Goal: Task Accomplishment & Management: Manage account settings

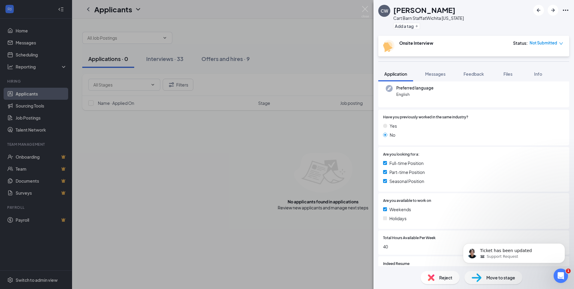
scroll to position [83, 0]
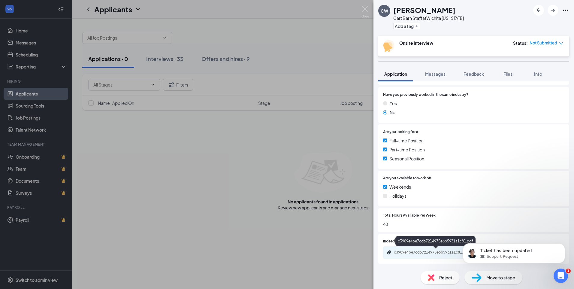
click at [430, 251] on div "c3909e4be7ccb7214975e6b5931a1c81.pdf" at bounding box center [436, 252] width 84 height 5
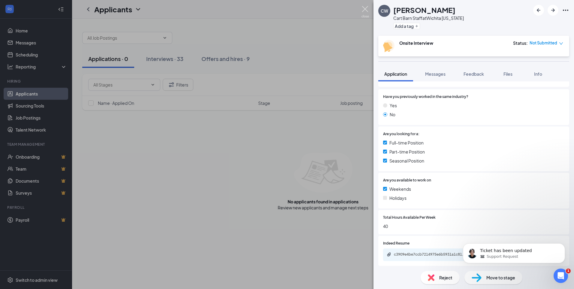
click at [365, 6] on img at bounding box center [365, 12] width 8 height 12
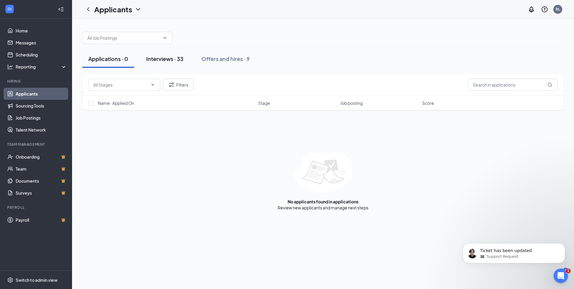
click at [156, 59] on div "Interviews · 33" at bounding box center [164, 59] width 37 height 8
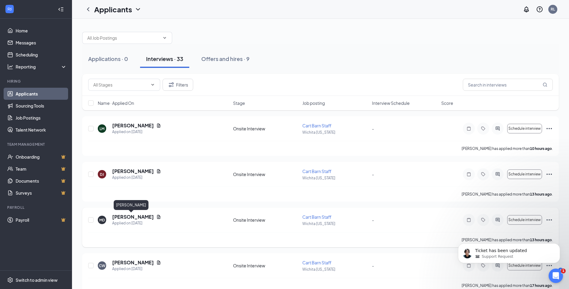
click at [132, 218] on h5 "[PERSON_NAME]" at bounding box center [133, 216] width 42 height 7
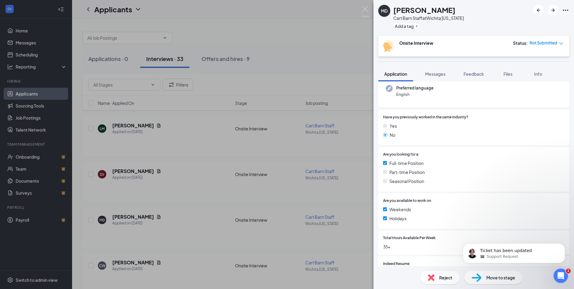
scroll to position [83, 0]
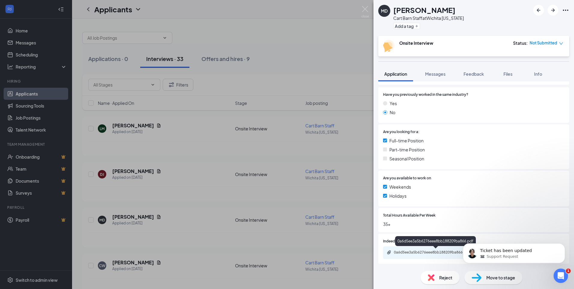
click at [427, 251] on div "0a6d5ee3a5b6276eee8bb188209ba866.pdf" at bounding box center [436, 252] width 84 height 5
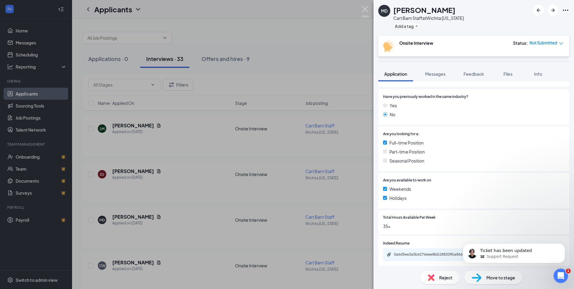
click at [363, 10] on img at bounding box center [365, 12] width 8 height 12
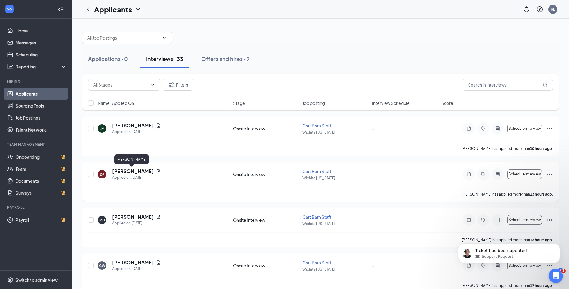
click at [126, 171] on h5 "[PERSON_NAME]" at bounding box center [133, 171] width 42 height 7
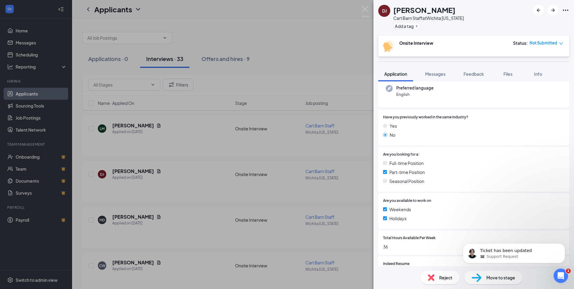
scroll to position [83, 0]
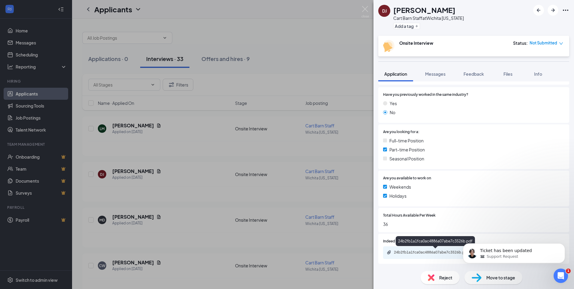
click at [414, 251] on div "24b2fb1a1fca0ac4886a07abe7c3526b.pdf" at bounding box center [436, 252] width 84 height 5
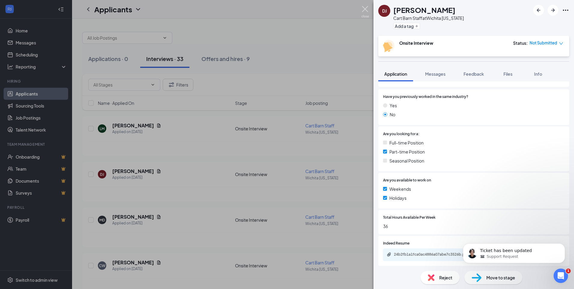
click at [362, 8] on img at bounding box center [365, 12] width 8 height 12
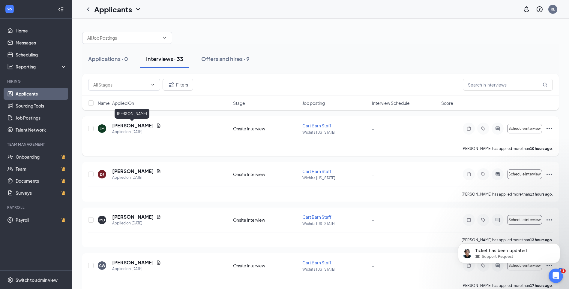
click at [124, 128] on h5 "[PERSON_NAME]" at bounding box center [133, 125] width 42 height 7
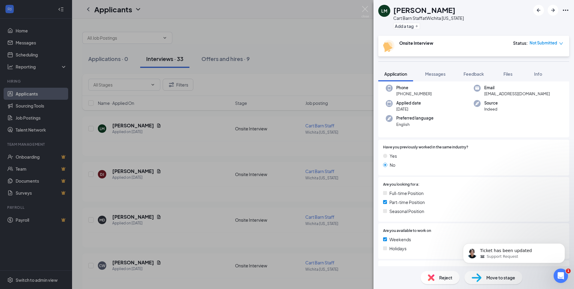
scroll to position [83, 0]
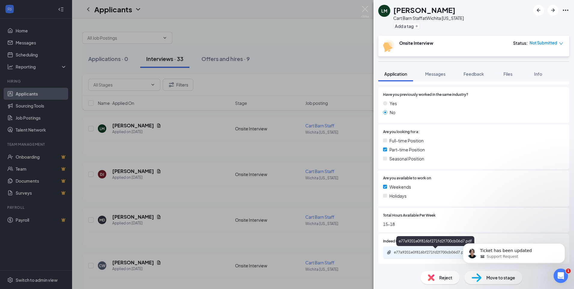
click at [406, 253] on div "e77a9201e0f816bf271fd2f700cb06d7.pdf" at bounding box center [436, 252] width 84 height 5
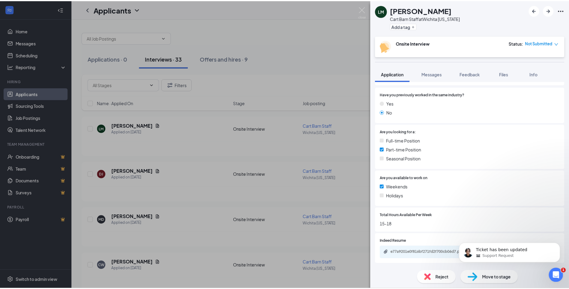
scroll to position [80, 0]
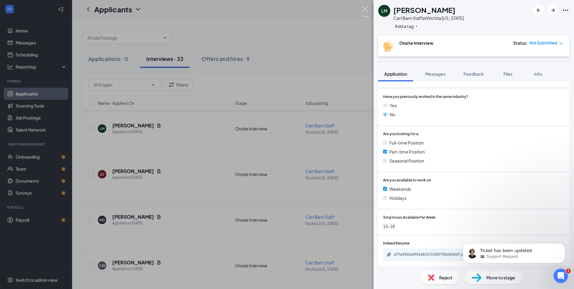
drag, startPoint x: 366, startPoint y: 11, endPoint x: 443, endPoint y: 0, distance: 77.8
click at [366, 11] on img at bounding box center [365, 12] width 8 height 12
